Goal: Task Accomplishment & Management: Use online tool/utility

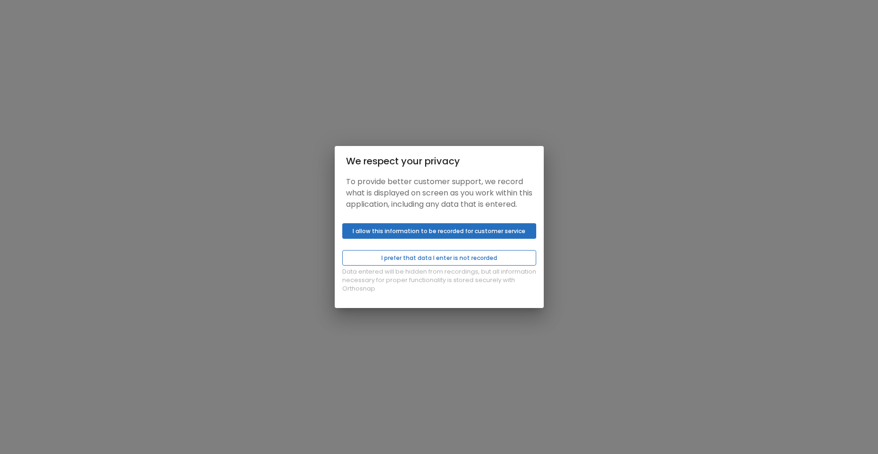
click at [455, 263] on button "I prefer that data I enter is not recorded" at bounding box center [439, 258] width 194 height 16
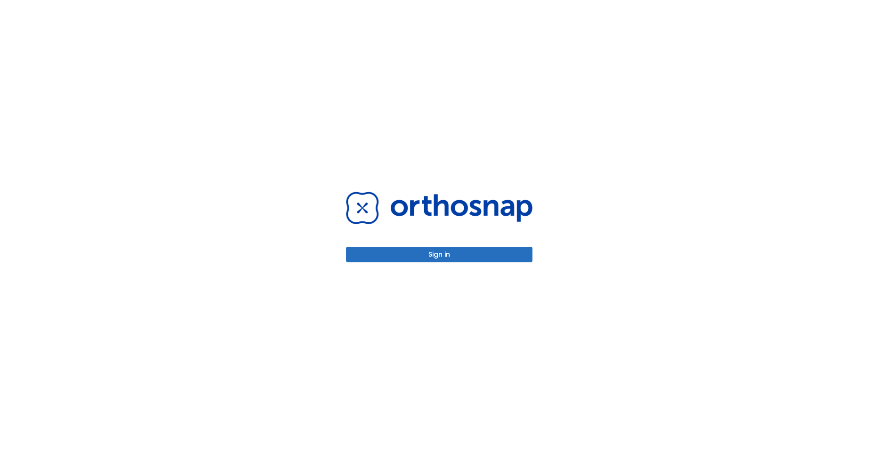
click at [482, 260] on button "Sign in" at bounding box center [439, 255] width 187 height 16
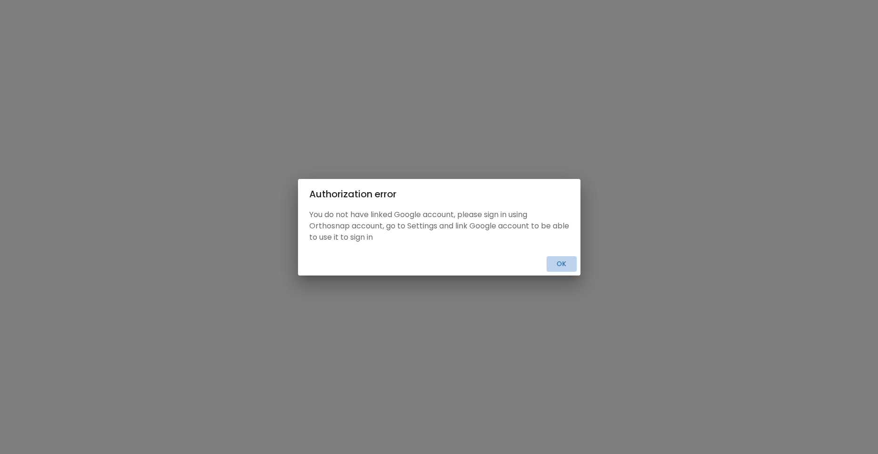
click at [569, 265] on button "Ok" at bounding box center [562, 264] width 30 height 16
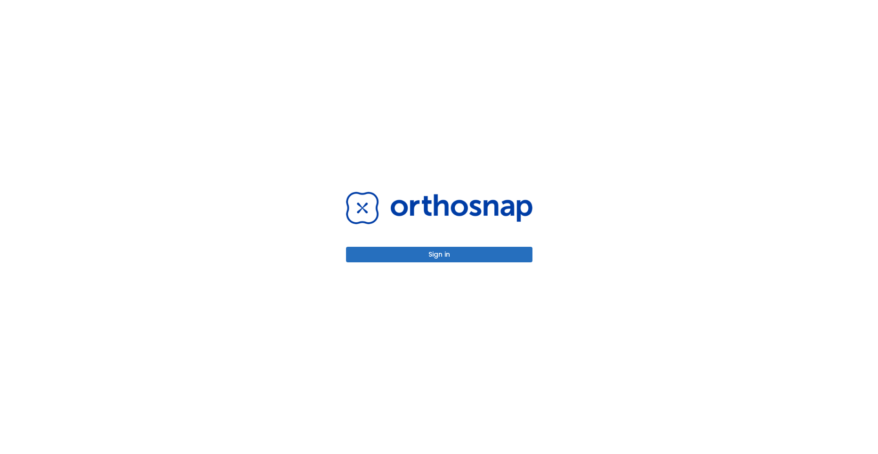
click at [465, 255] on button "Sign in" at bounding box center [439, 255] width 187 height 16
click at [436, 254] on button "Sign in" at bounding box center [439, 255] width 187 height 16
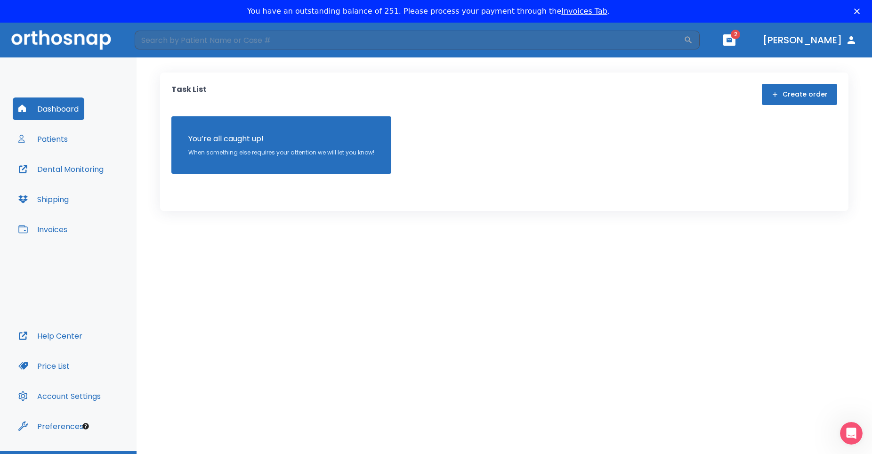
click at [52, 134] on button "Patients" at bounding box center [43, 139] width 61 height 23
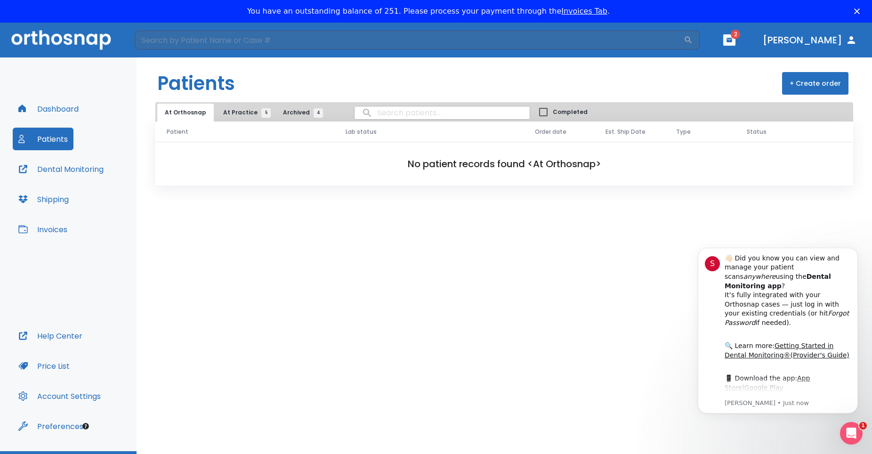
click at [244, 113] on span "At Practice 5" at bounding box center [244, 112] width 43 height 8
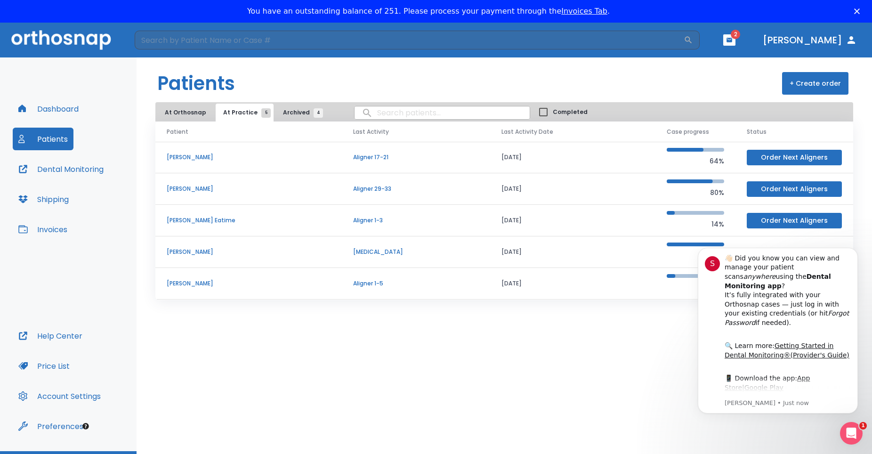
click at [794, 189] on button "Order Next Aligners" at bounding box center [794, 189] width 95 height 16
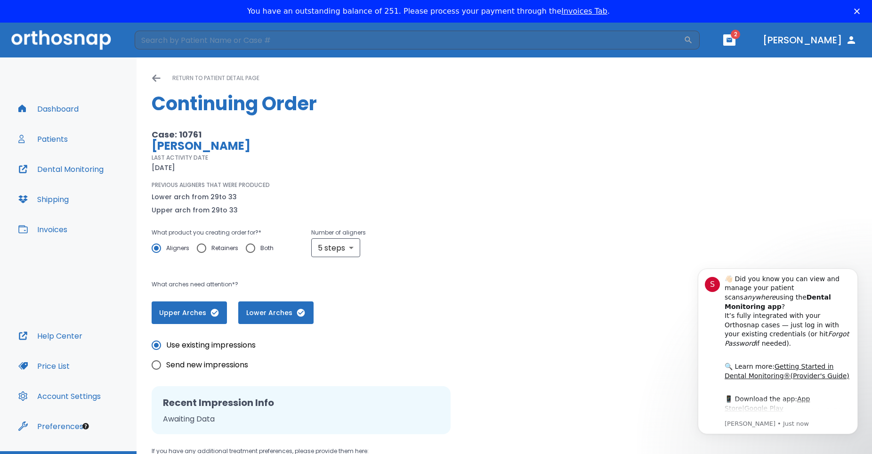
click at [155, 75] on icon at bounding box center [156, 78] width 8 height 7
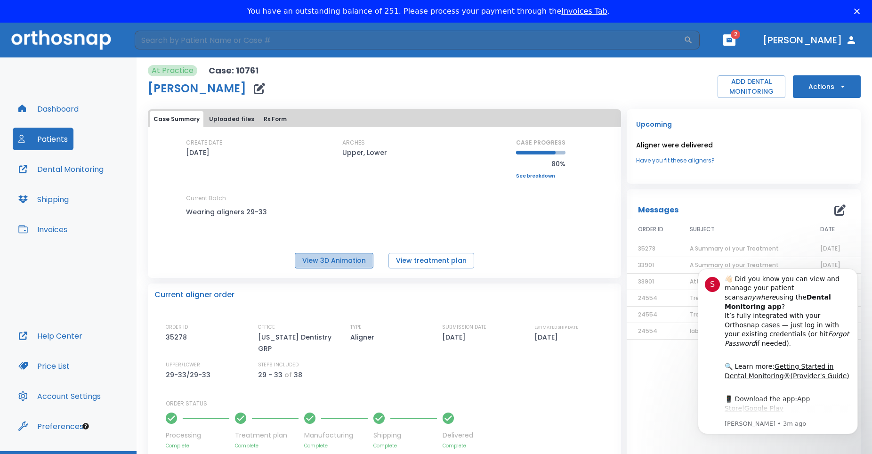
click at [303, 262] on button "View 3D Animation" at bounding box center [334, 261] width 79 height 16
